Goal: Browse casually: Explore the website without a specific task or goal

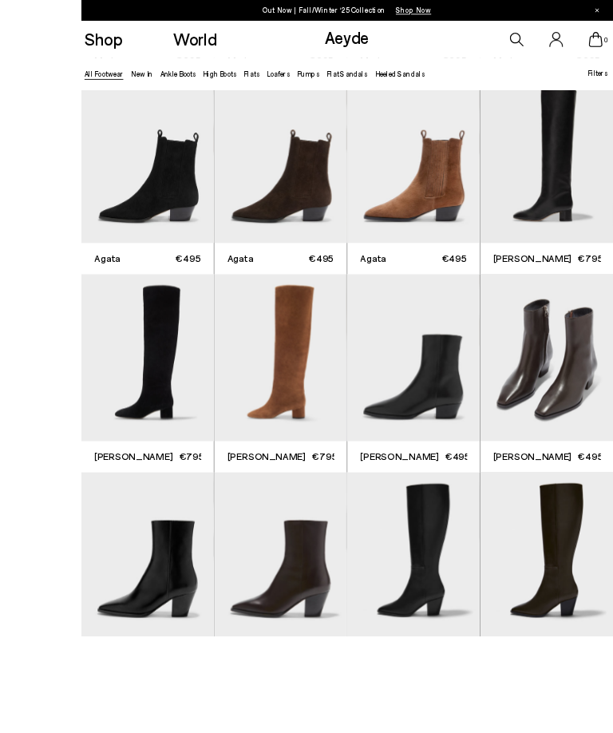
scroll to position [402, 0]
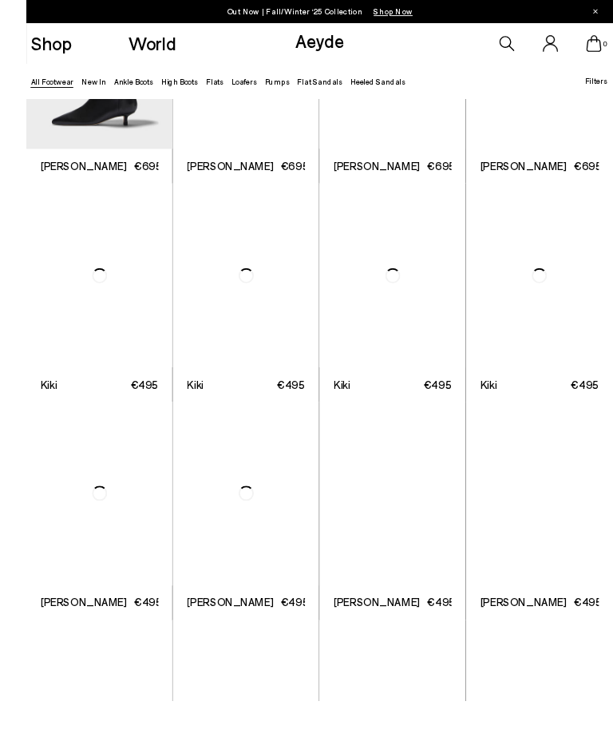
scroll to position [3367, 0]
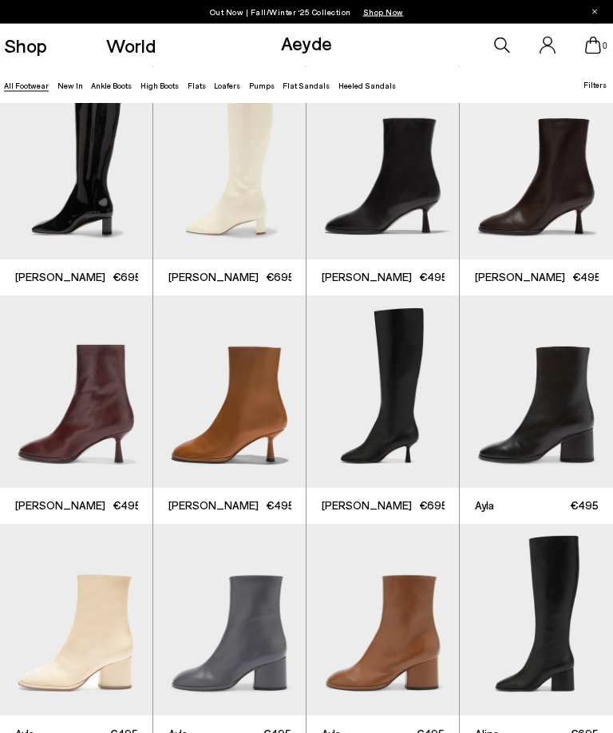
scroll to position [4426, 0]
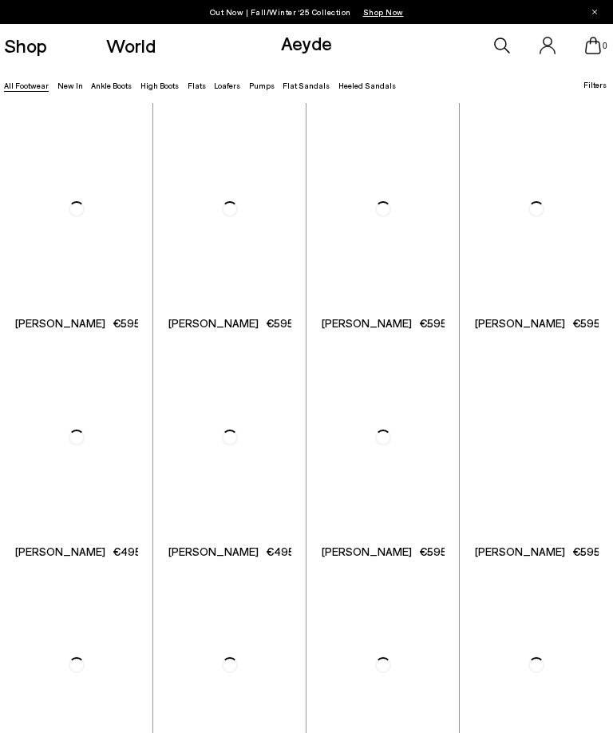
scroll to position [6683, 0]
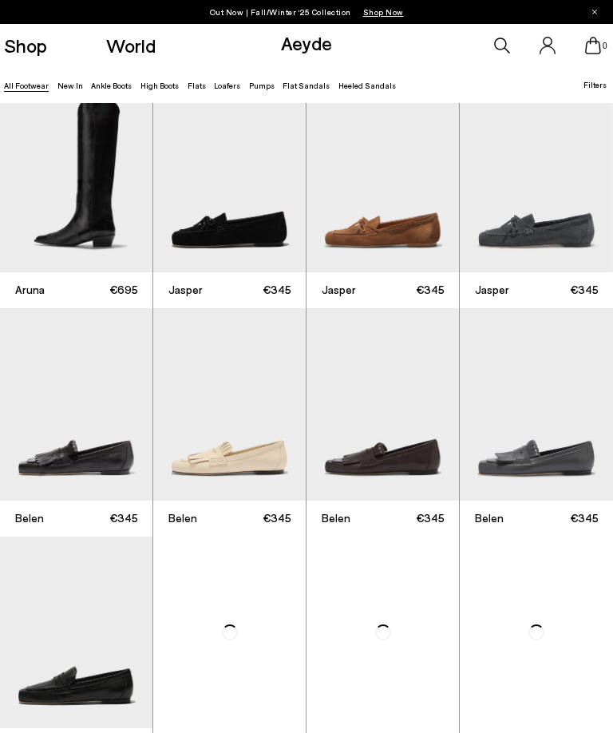
scroll to position [7300, 0]
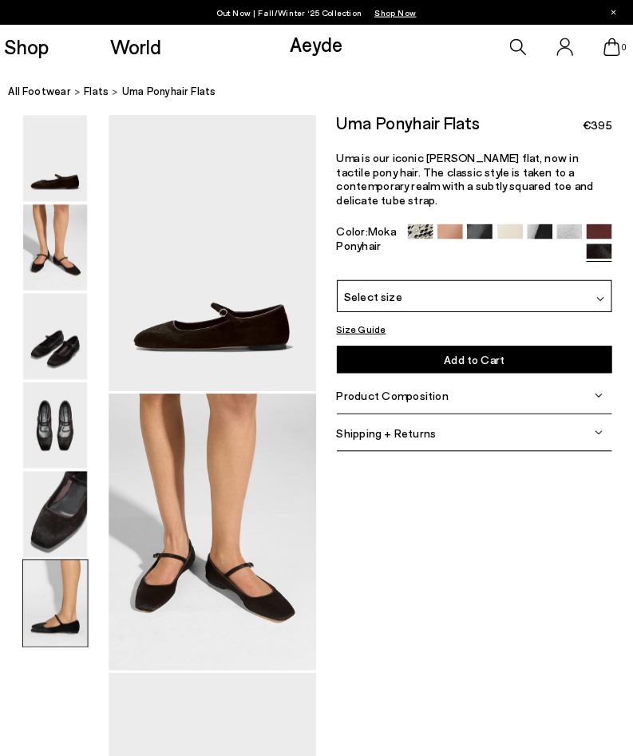
scroll to position [2, 0]
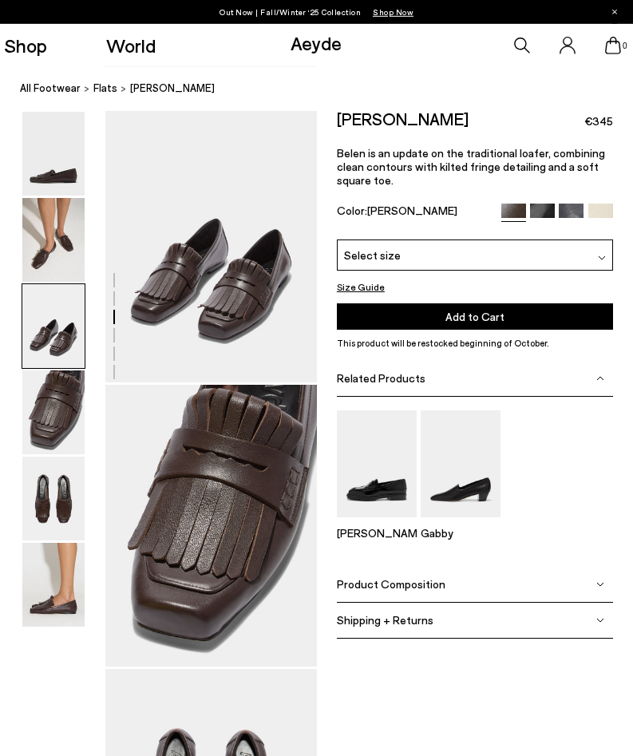
scroll to position [537, 0]
